Goal: Navigation & Orientation: Understand site structure

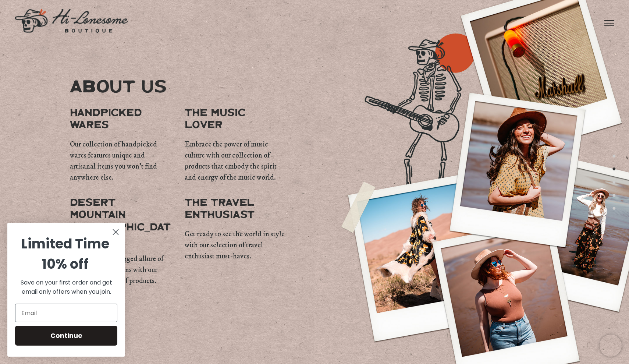
click at [85, 132] on span "Handpicked wares" at bounding box center [120, 119] width 101 height 25
drag, startPoint x: 117, startPoint y: 232, endPoint x: 111, endPoint y: 230, distance: 6.9
click at [117, 232] on circle "Close dialog" at bounding box center [116, 232] width 12 height 12
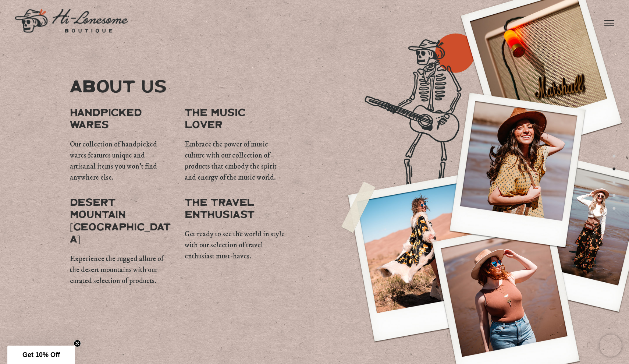
click at [96, 17] on img at bounding box center [71, 21] width 113 height 24
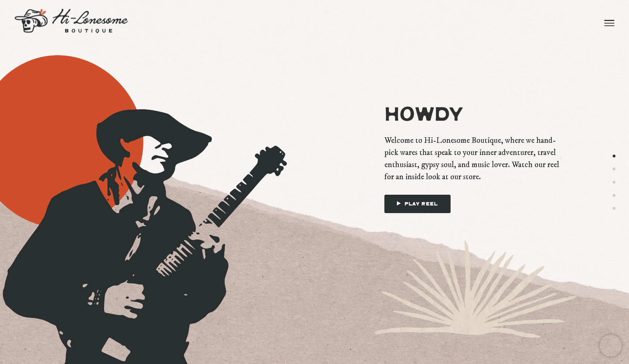
click at [613, 168] on button "2" at bounding box center [614, 168] width 4 height 9
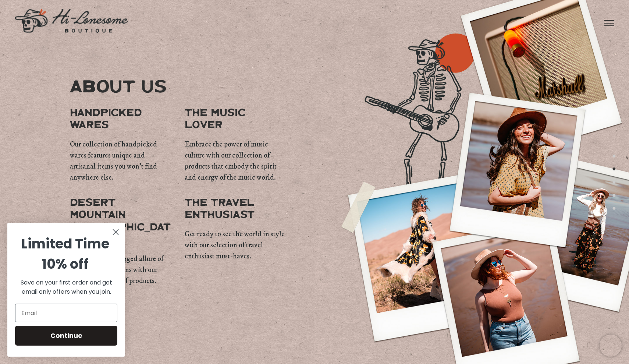
click at [612, 23] on link at bounding box center [609, 23] width 10 height 46
click at [379, 15] on link "Howdy" at bounding box center [380, 18] width 37 height 37
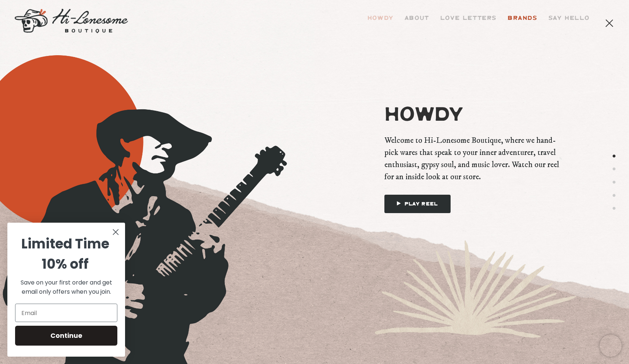
click at [520, 17] on link "Brands" at bounding box center [522, 18] width 41 height 37
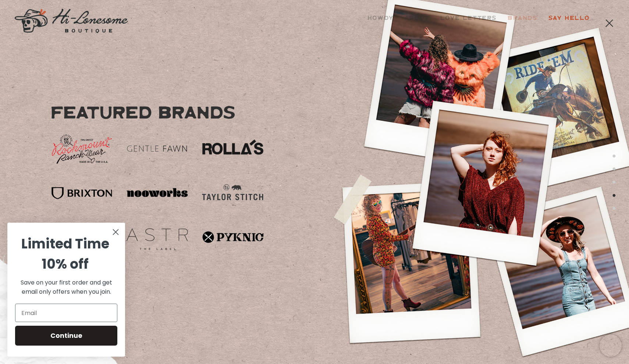
click at [575, 13] on link "Say Hello" at bounding box center [569, 18] width 52 height 37
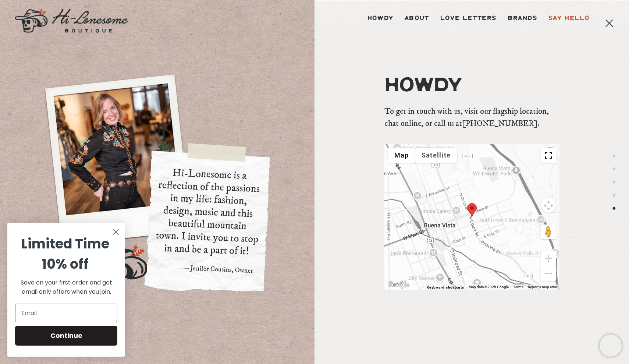
click at [606, 12] on link at bounding box center [609, 23] width 10 height 46
click at [608, 23] on span at bounding box center [609, 23] width 10 height 1
